Goal: Task Accomplishment & Management: Manage account settings

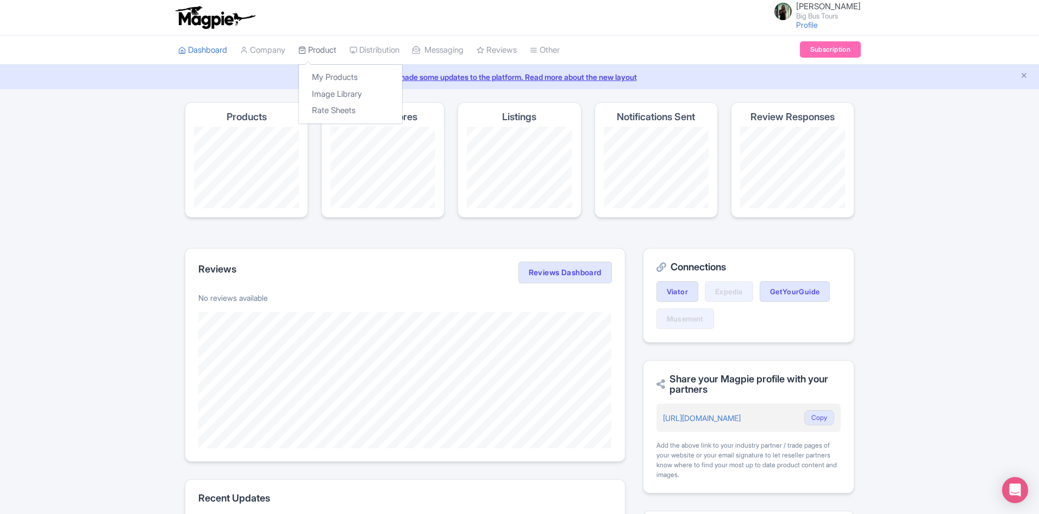
click at [328, 47] on link "Product" at bounding box center [317, 50] width 38 height 30
click at [333, 79] on link "My Products" at bounding box center [350, 77] width 103 height 17
click at [352, 75] on link "My Products" at bounding box center [350, 77] width 103 height 17
click at [331, 72] on link "My Products" at bounding box center [350, 77] width 103 height 17
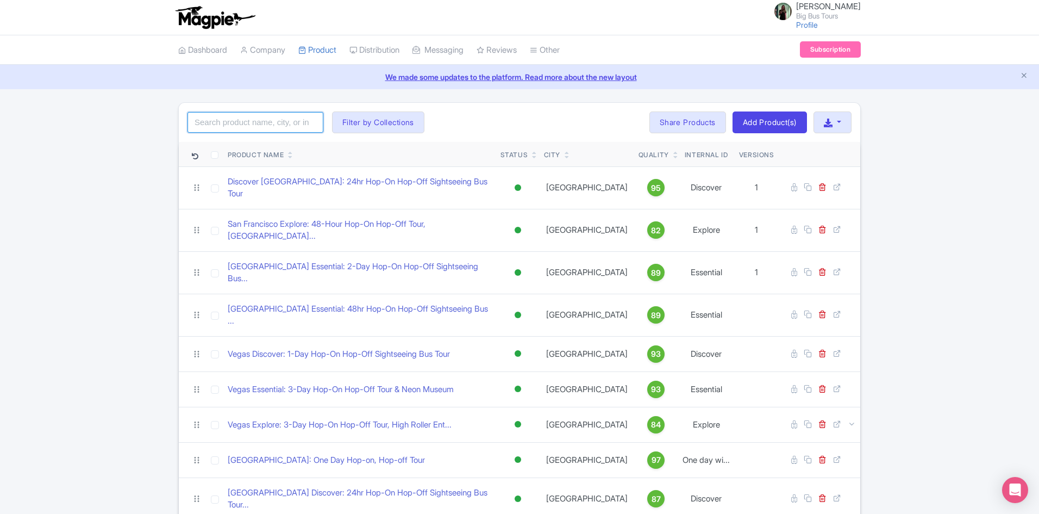
click at [271, 115] on input "search" at bounding box center [256, 122] width 136 height 21
type input "[GEOGRAPHIC_DATA]"
click button "Search" at bounding box center [0, 0] width 0 height 0
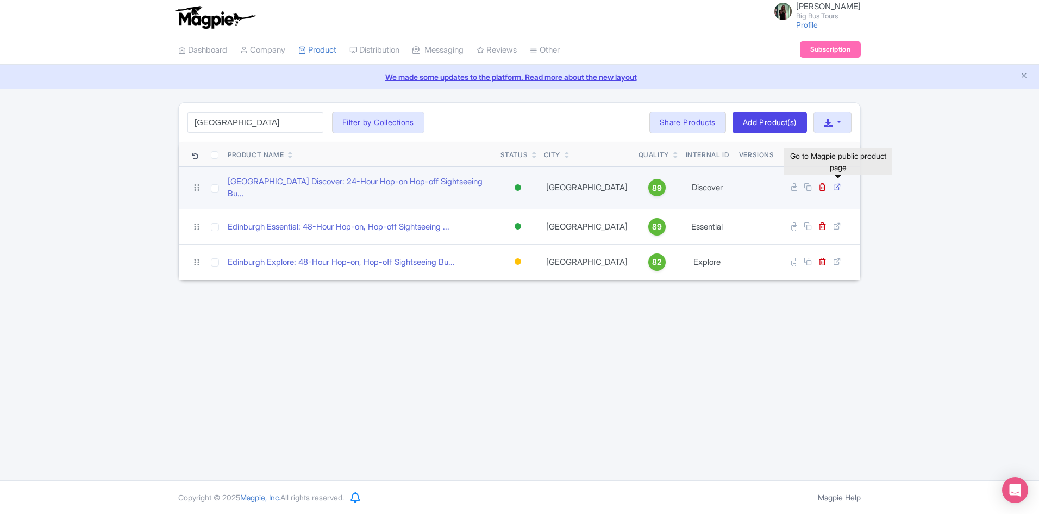
click at [840, 183] on icon at bounding box center [837, 187] width 8 height 8
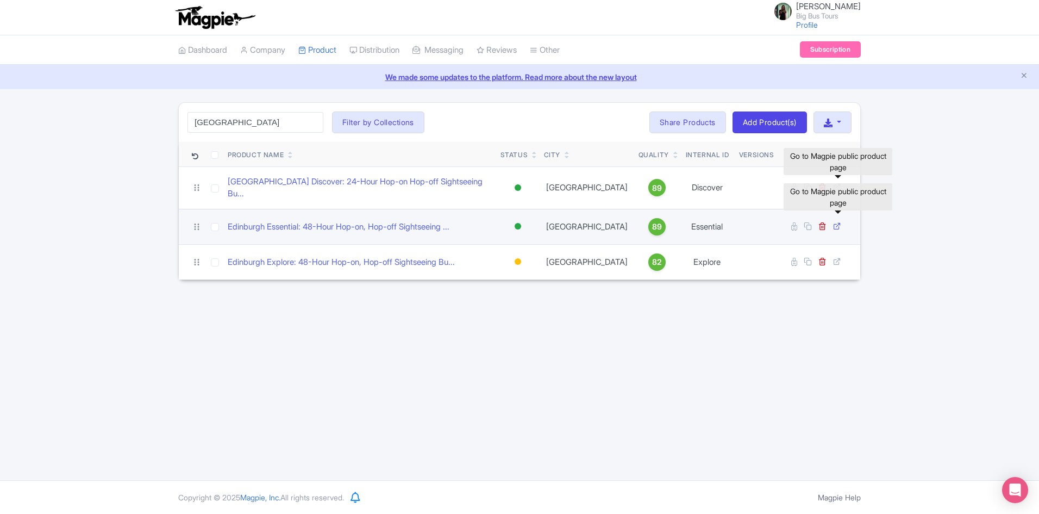
click at [841, 222] on icon at bounding box center [837, 226] width 8 height 8
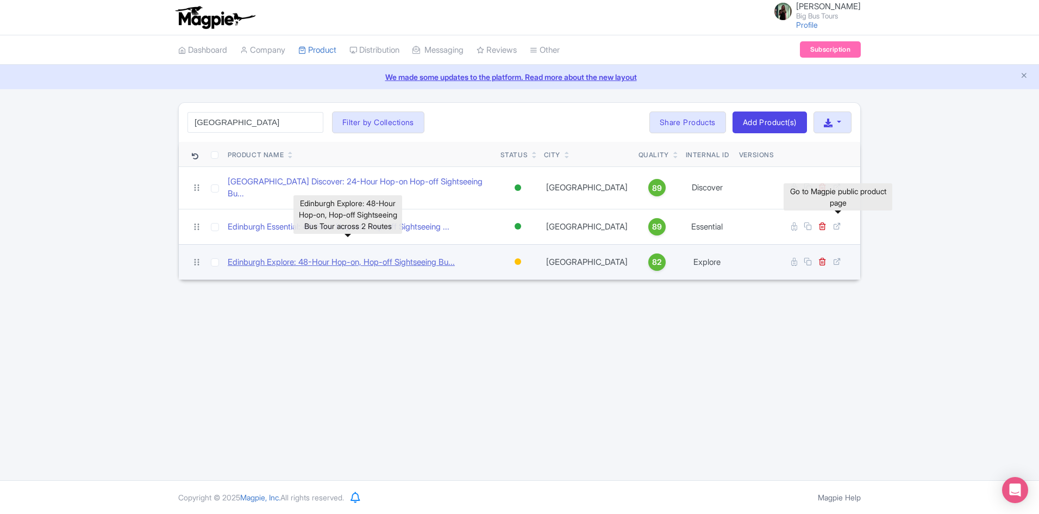
drag, startPoint x: 390, startPoint y: 257, endPoint x: 396, endPoint y: 259, distance: 5.9
click at [390, 257] on link "Edinburgh Explore: 48-Hour Hop-on, Hop-off Sightseeing Bu..." at bounding box center [341, 262] width 227 height 13
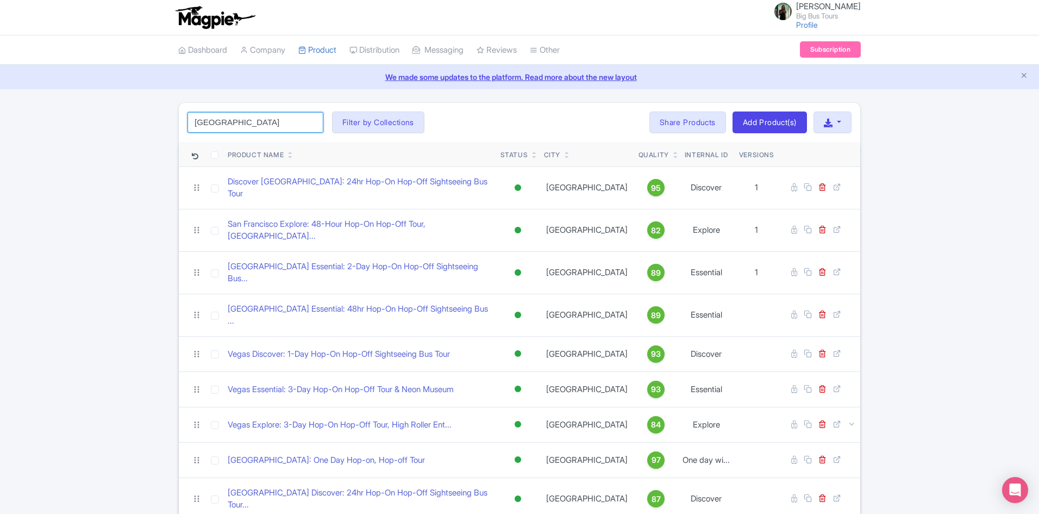
click at [265, 132] on input "[GEOGRAPHIC_DATA]" at bounding box center [256, 122] width 136 height 21
click at [383, 123] on button "Filter by Collections" at bounding box center [378, 122] width 92 height 22
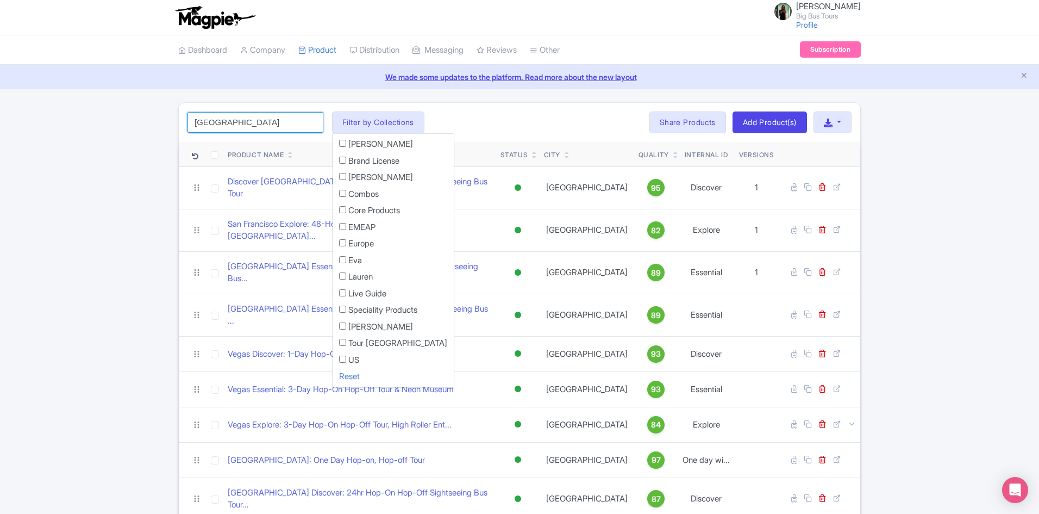
click at [282, 120] on input "[GEOGRAPHIC_DATA]" at bounding box center [256, 122] width 136 height 21
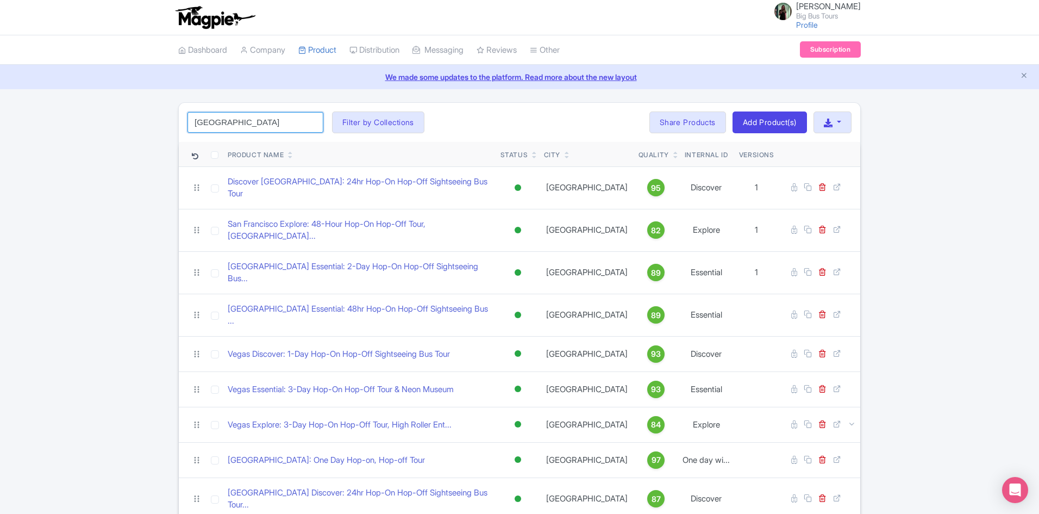
click button "Search" at bounding box center [0, 0] width 0 height 0
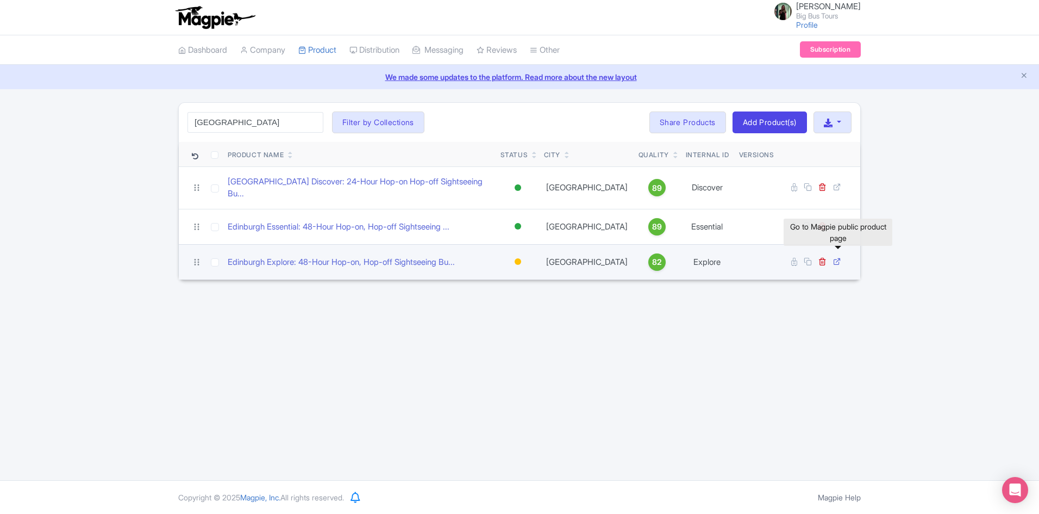
click at [838, 257] on icon at bounding box center [837, 261] width 8 height 8
